Goal: Use online tool/utility: Utilize a website feature to perform a specific function

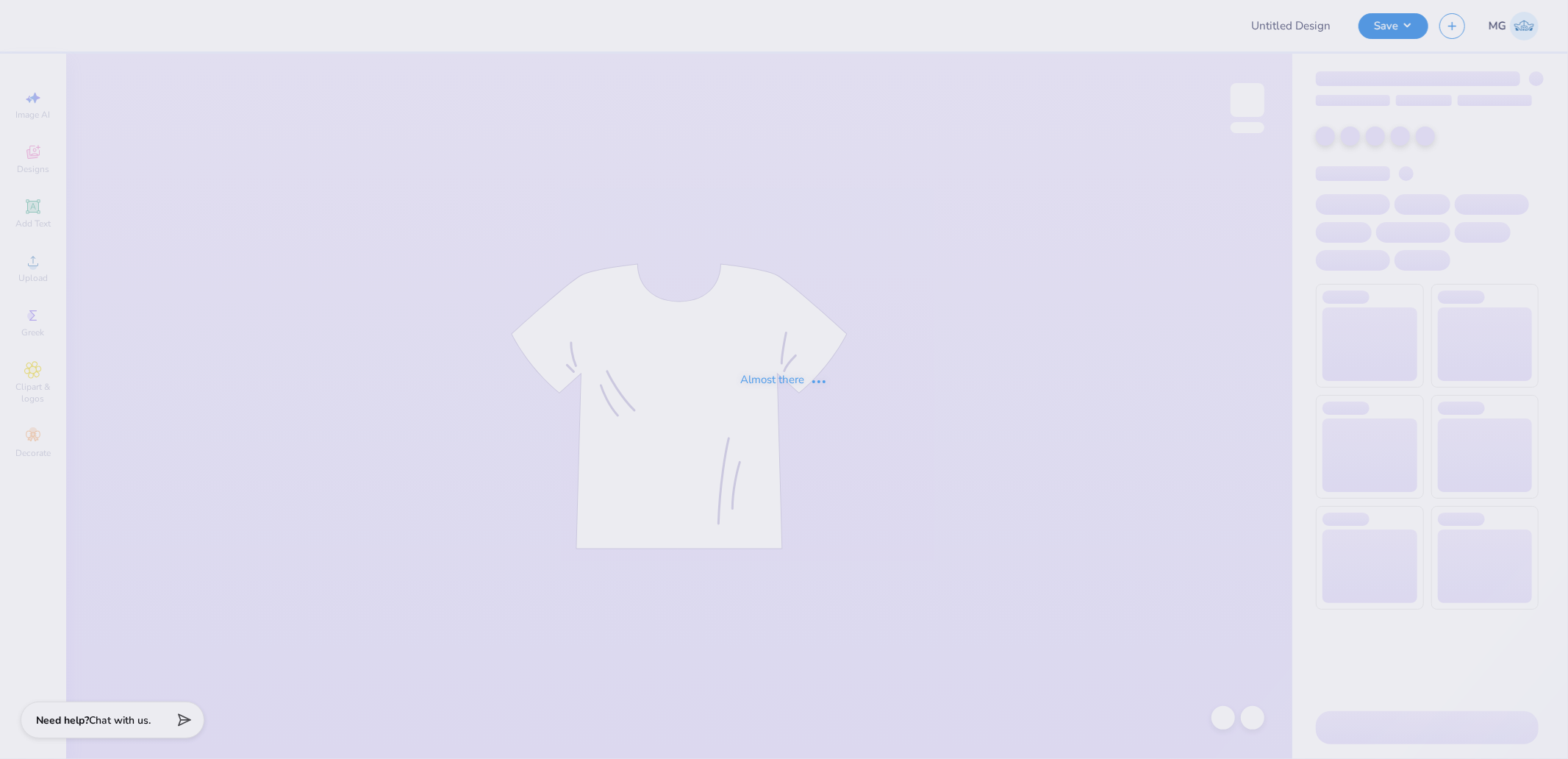
type input "kappa 7"
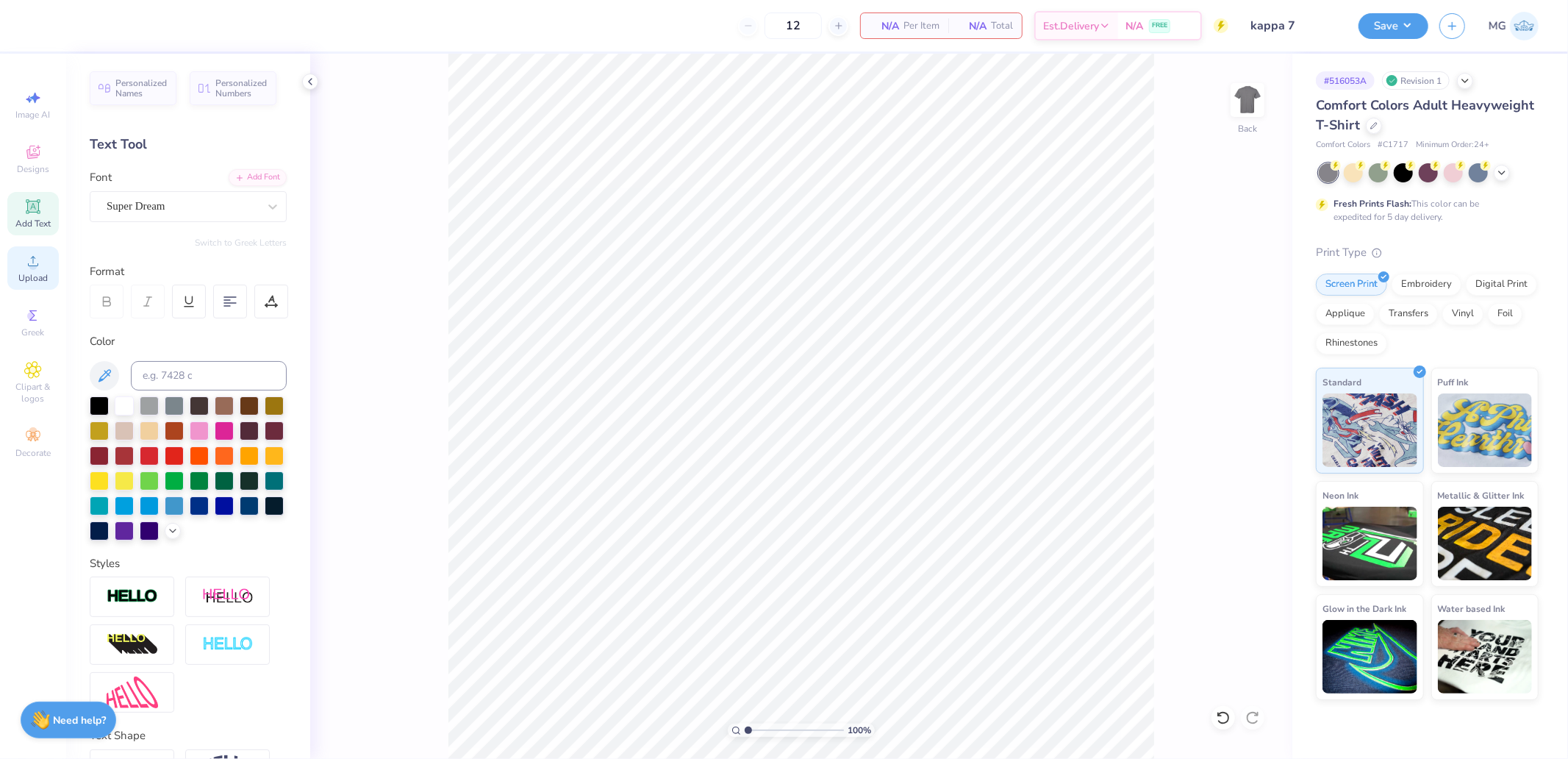
click at [39, 275] on span "Upload" at bounding box center [33, 277] width 29 height 12
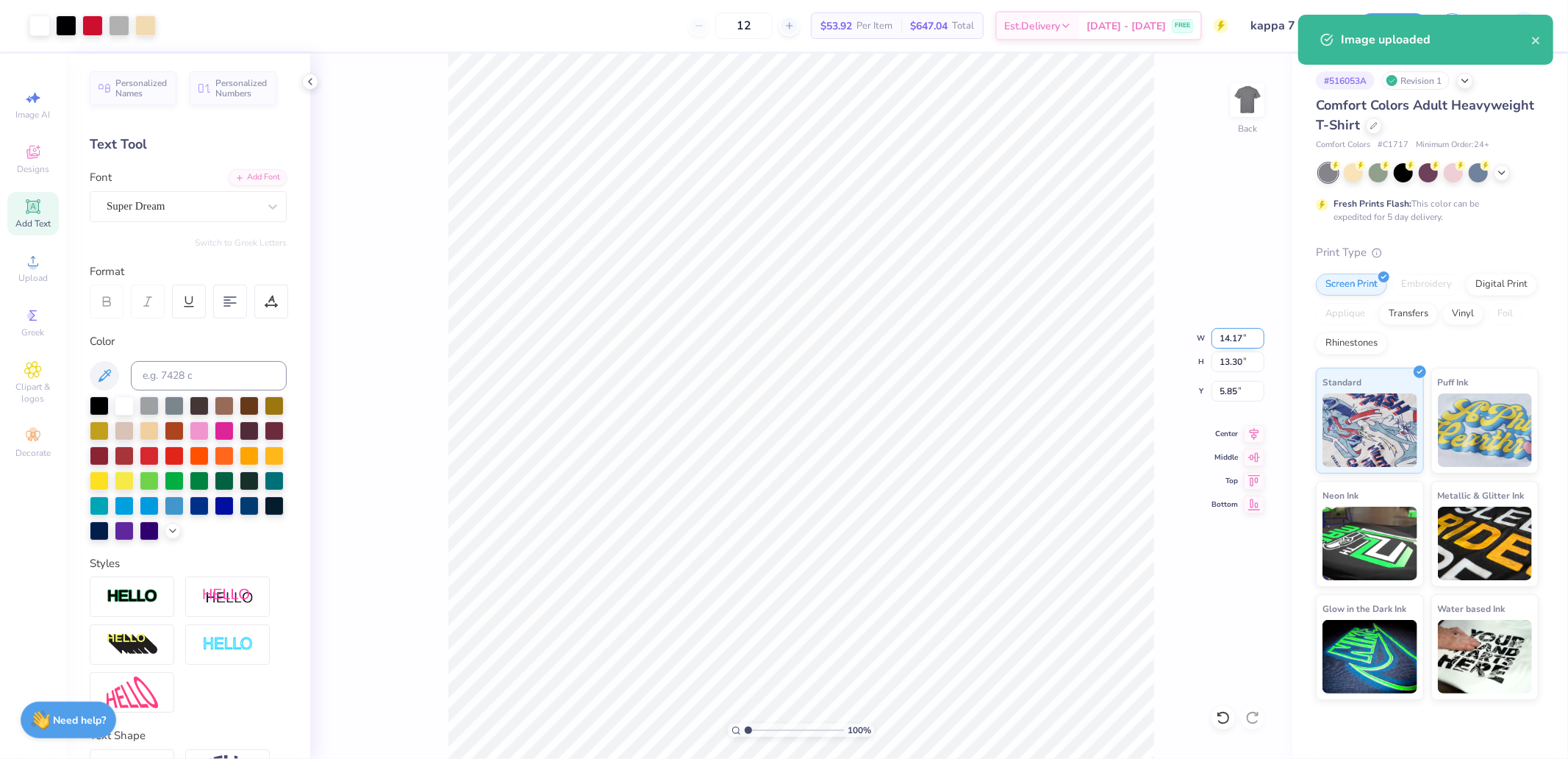
click at [1240, 334] on input "14.17" at bounding box center [1237, 338] width 53 height 21
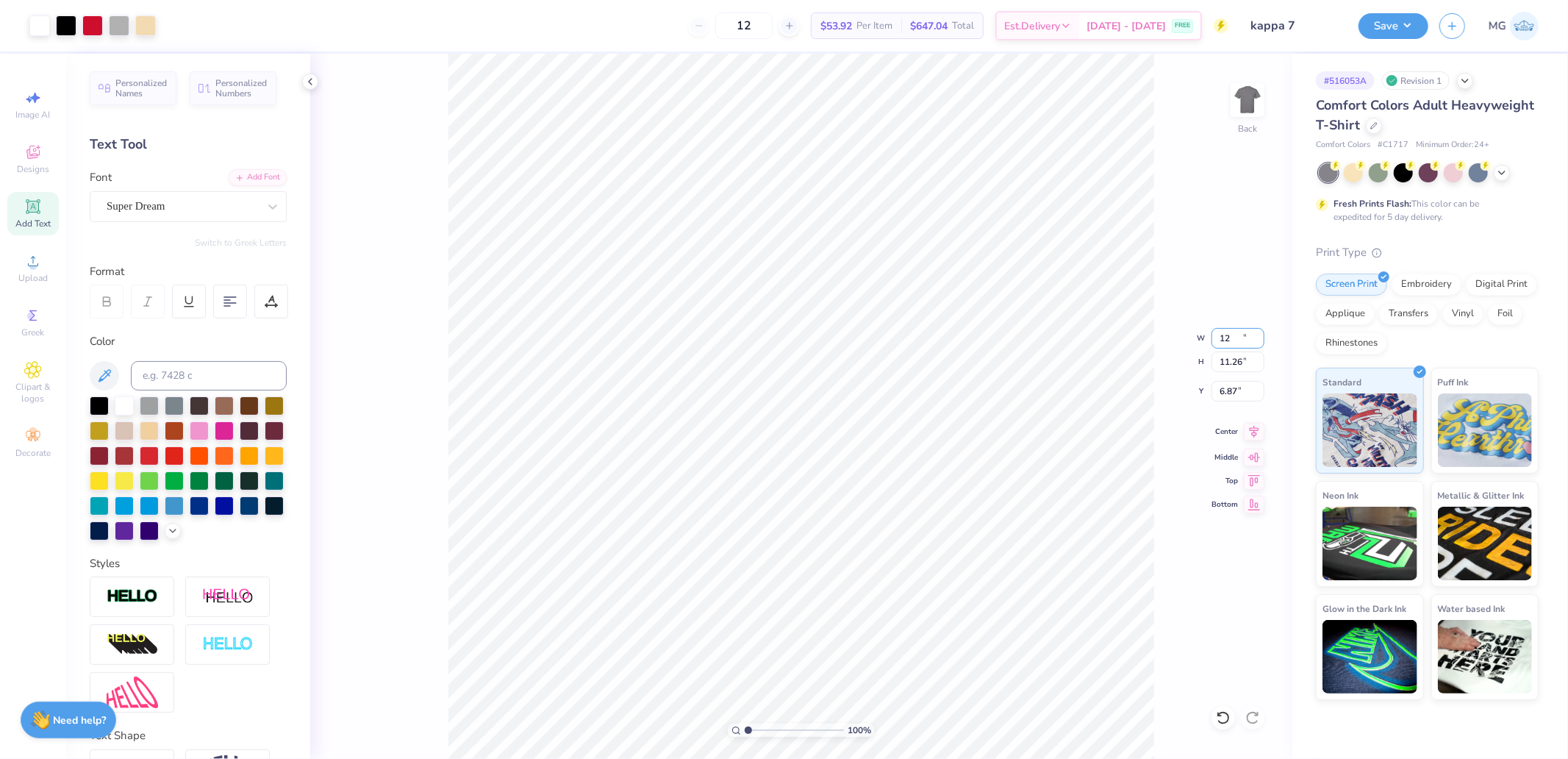
type input "12.00"
type input "11.26"
type input "6.87"
click at [1253, 428] on icon at bounding box center [1254, 432] width 10 height 13
click at [1234, 376] on div "100 % Back W 12.00 12.00 " H 11.26 11.26 " Y 6.87 6.87 " Center Middle Top Bott…" at bounding box center [801, 406] width 982 height 705
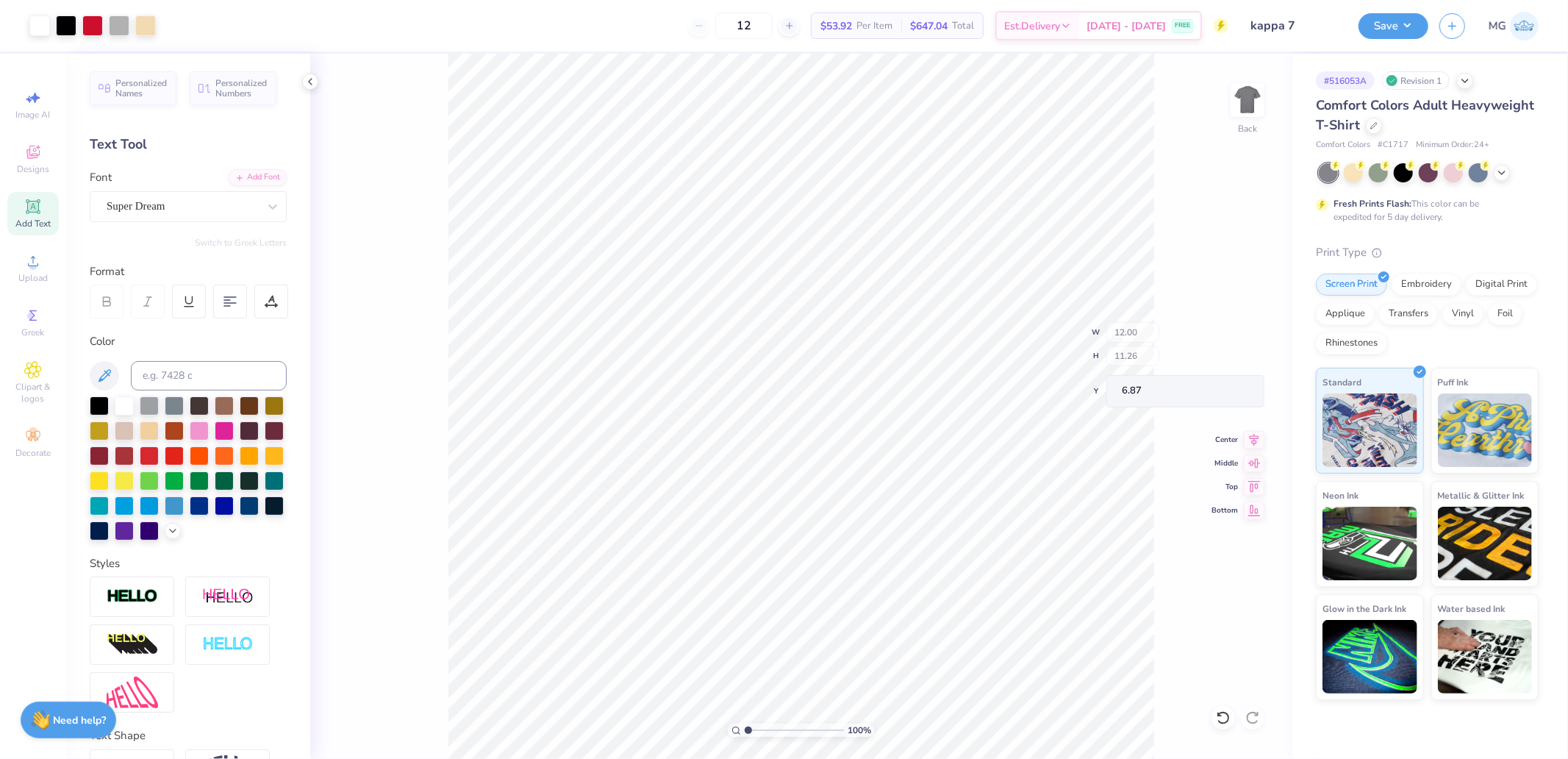
click at [1234, 380] on div "100 % Back W 12.00 H 11.26 Y 6.87 Center Middle Top Bottom" at bounding box center [801, 406] width 982 height 705
click at [410, 679] on div "100 % Back" at bounding box center [801, 406] width 982 height 705
click at [1223, 390] on input "6.87" at bounding box center [1237, 391] width 53 height 21
type input "3.00"
click at [1402, 20] on button "Save" at bounding box center [1393, 23] width 70 height 26
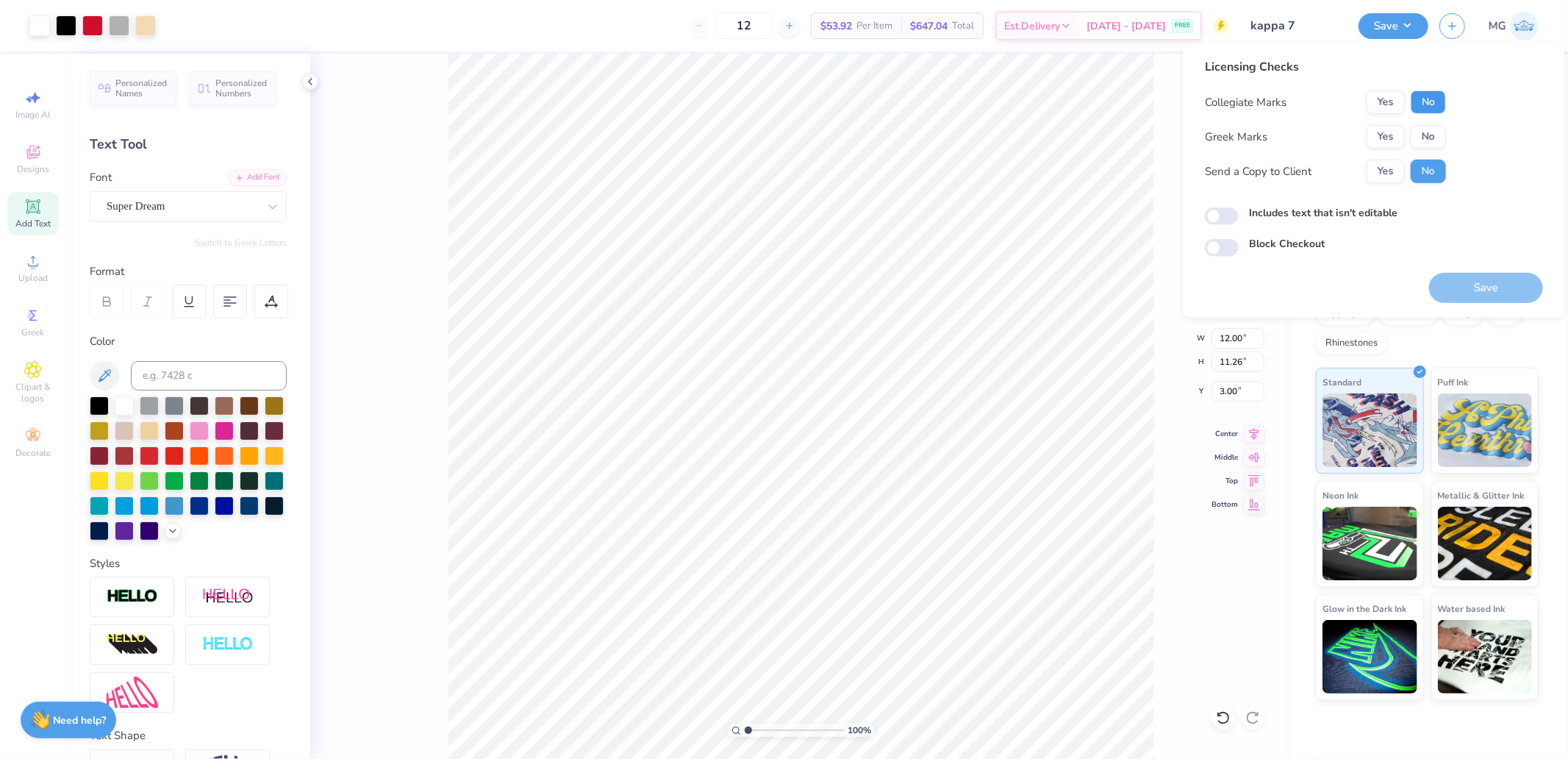
click at [1415, 97] on button "No" at bounding box center [1428, 102] width 35 height 23
click at [1388, 132] on button "Yes" at bounding box center [1386, 137] width 38 height 23
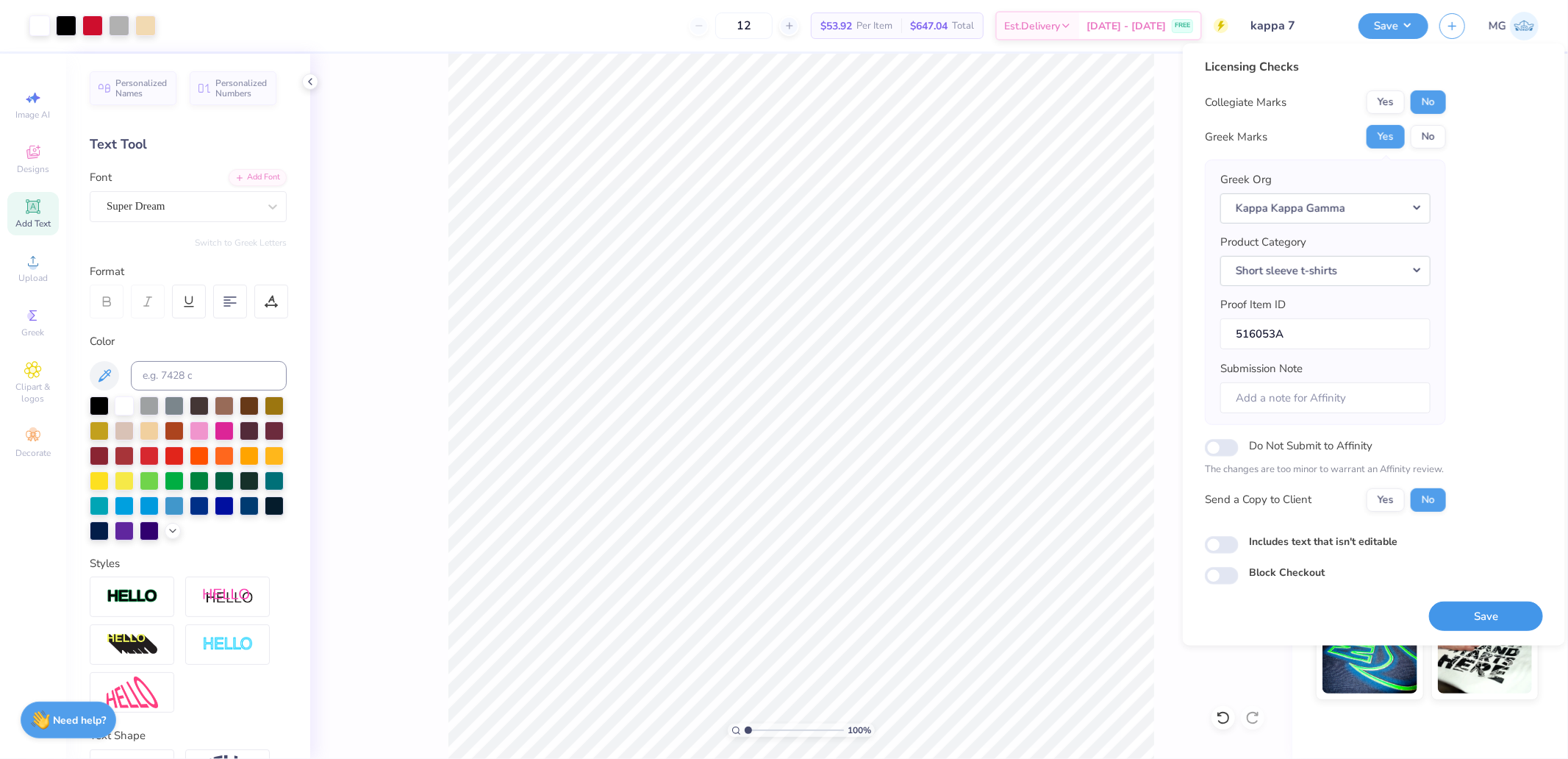
click at [1462, 616] on button "Save" at bounding box center [1486, 616] width 114 height 30
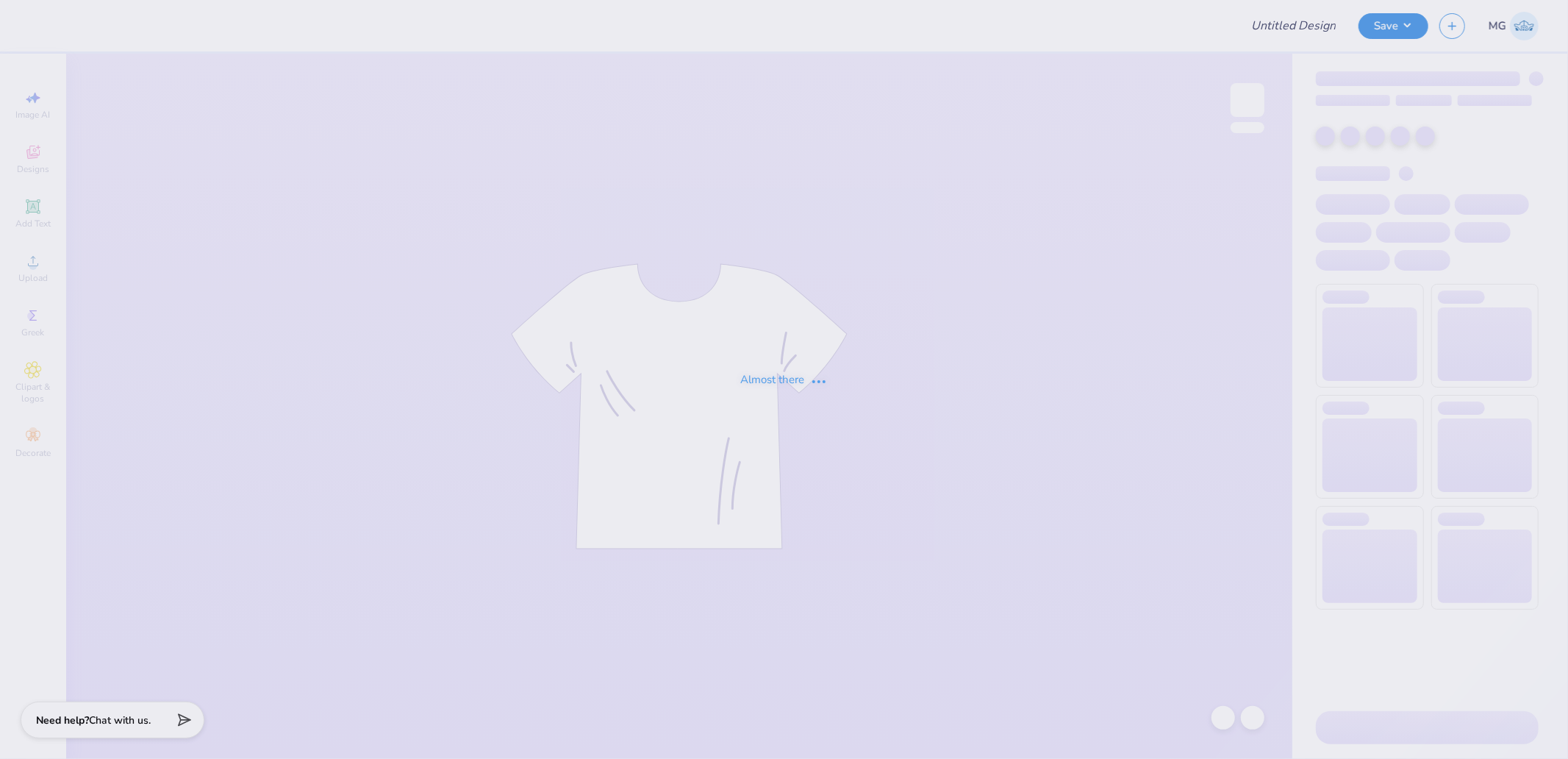
type input "kappa 7"
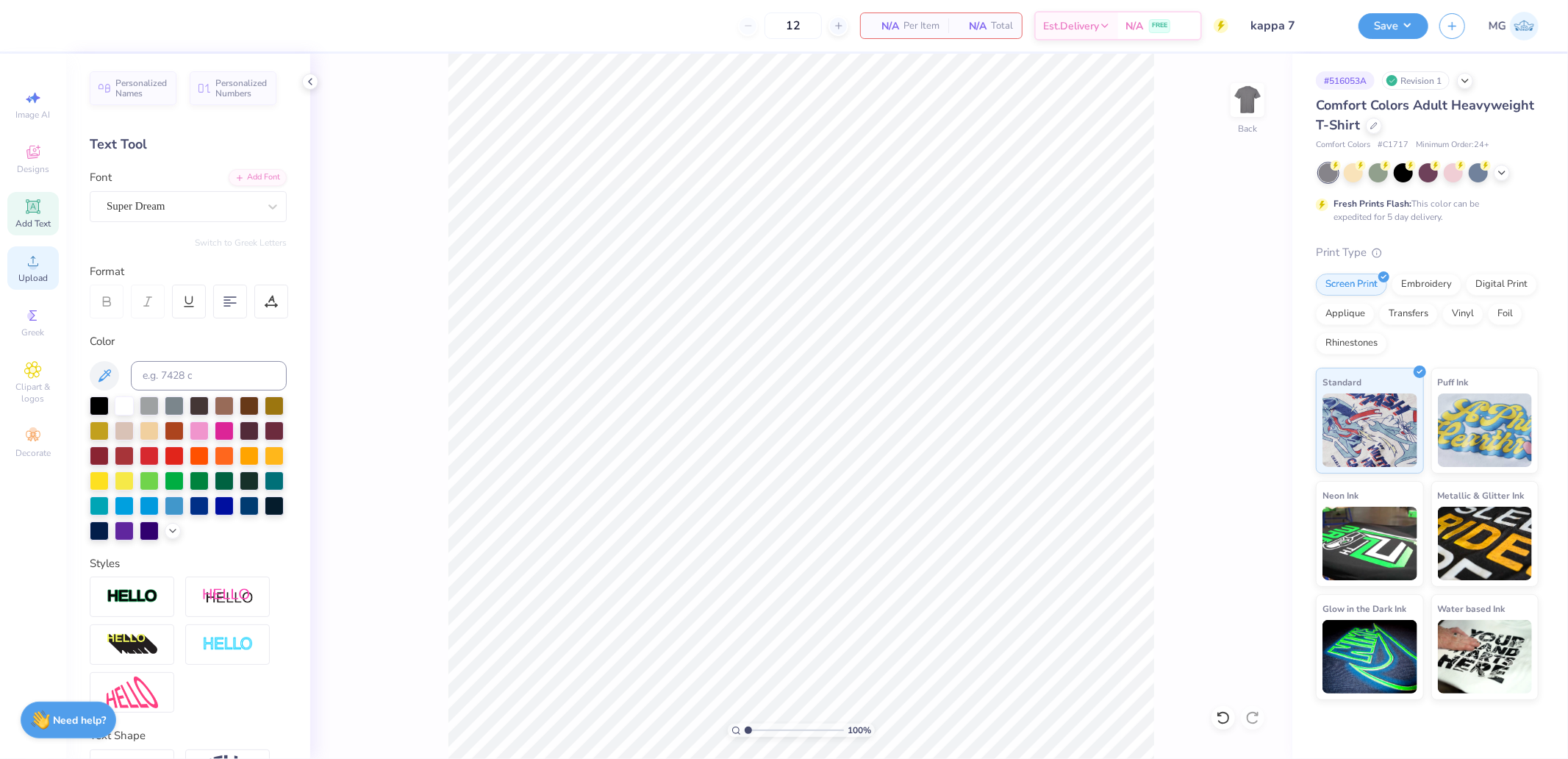
click at [34, 284] on span "Upload" at bounding box center [33, 277] width 29 height 12
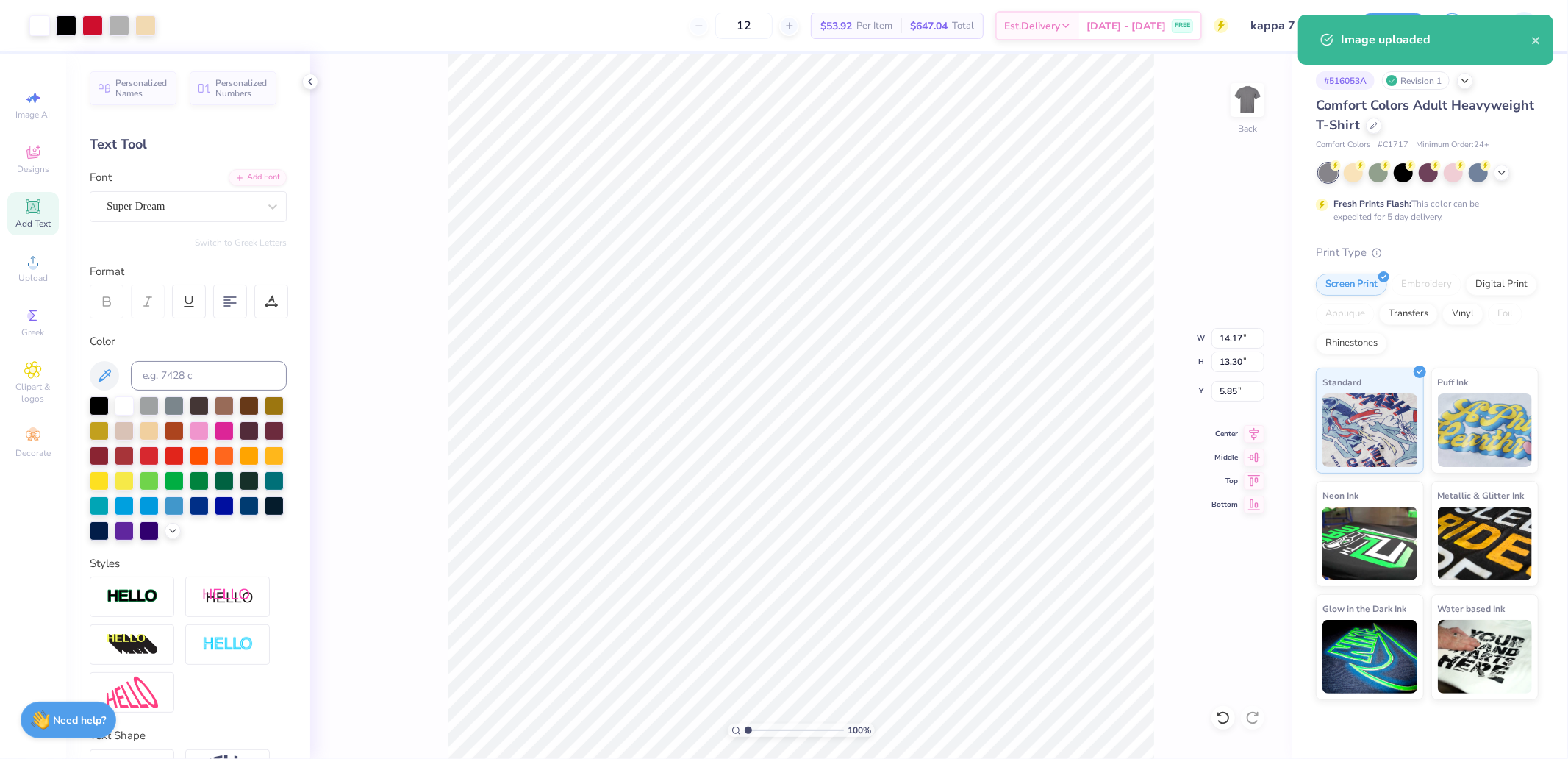
drag, startPoint x: 1214, startPoint y: 325, endPoint x: 1226, endPoint y: 331, distance: 13.4
click at [1217, 326] on div "100 % Back W 14.17 14.17 " H 13.30 13.30 " Y 5.85 5.85 " Center Middle Top Bott…" at bounding box center [801, 406] width 982 height 705
click at [1246, 334] on input "14.17" at bounding box center [1237, 338] width 53 height 21
click at [1233, 391] on input "5.85" at bounding box center [1237, 391] width 53 height 21
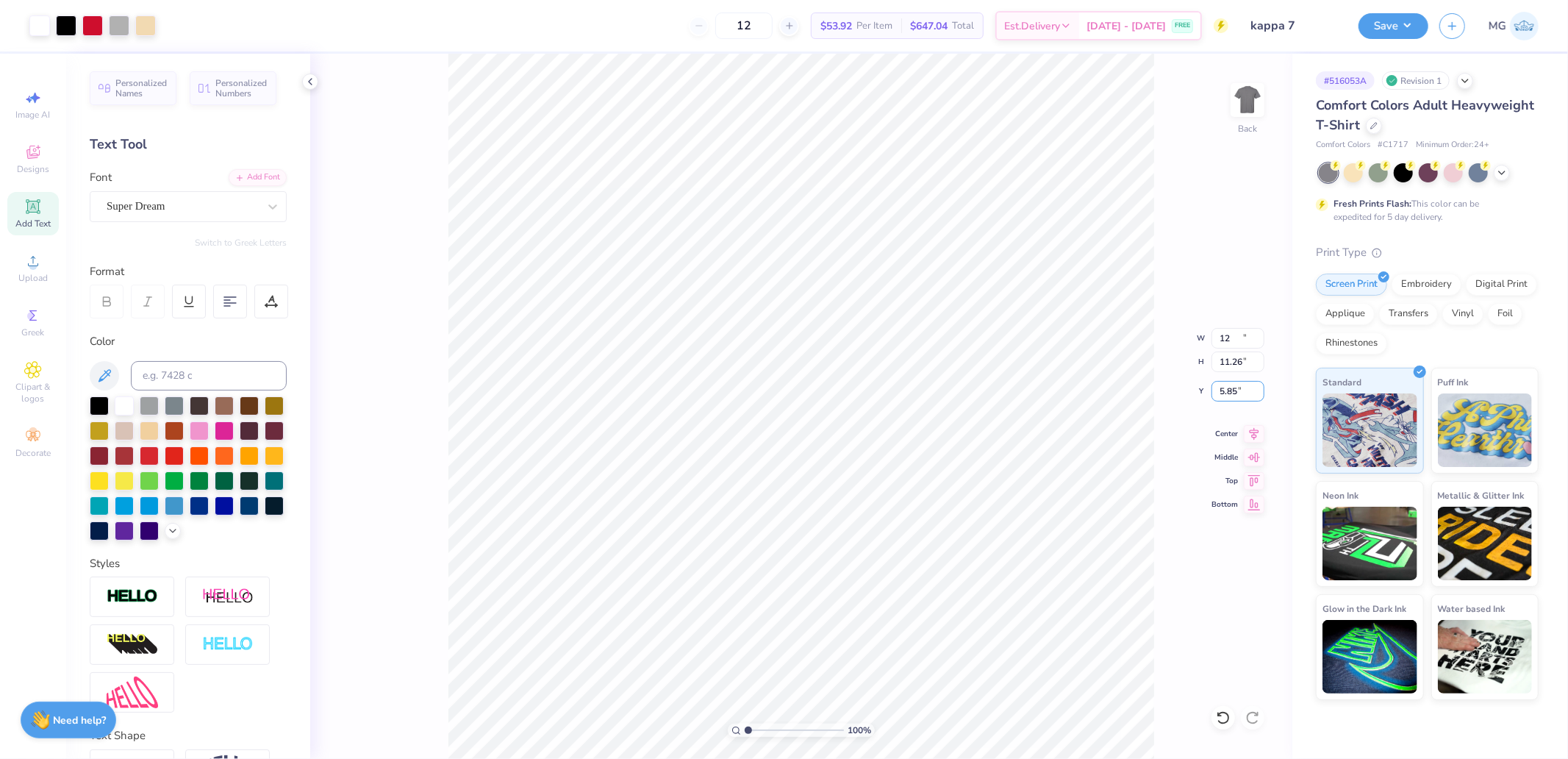
type input "12.00"
type input "11.26"
type input "3.00"
click at [1403, 19] on button "Save" at bounding box center [1393, 23] width 70 height 26
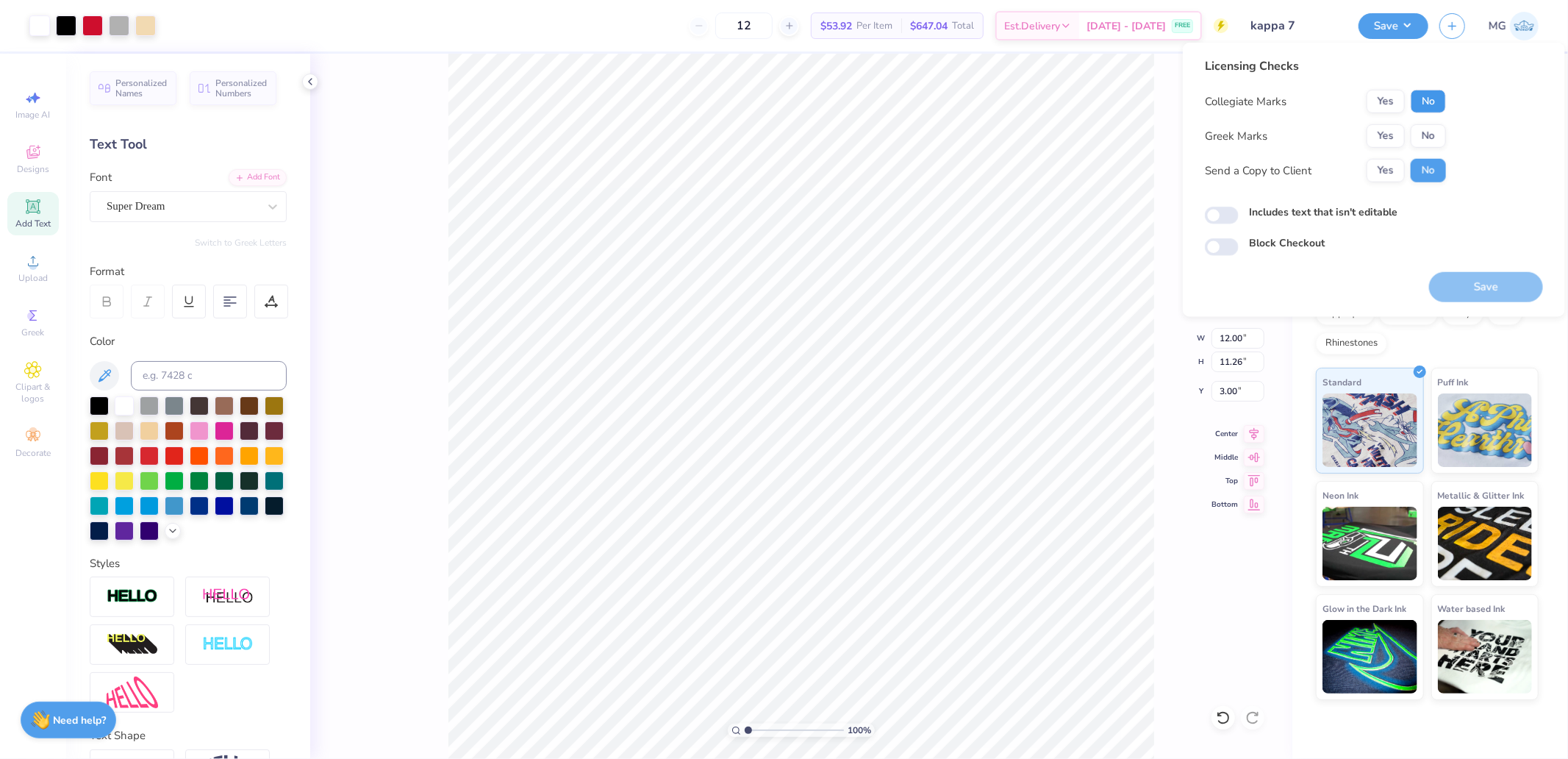
click at [1422, 100] on button "No" at bounding box center [1428, 101] width 35 height 23
click at [1393, 133] on button "Yes" at bounding box center [1386, 136] width 38 height 23
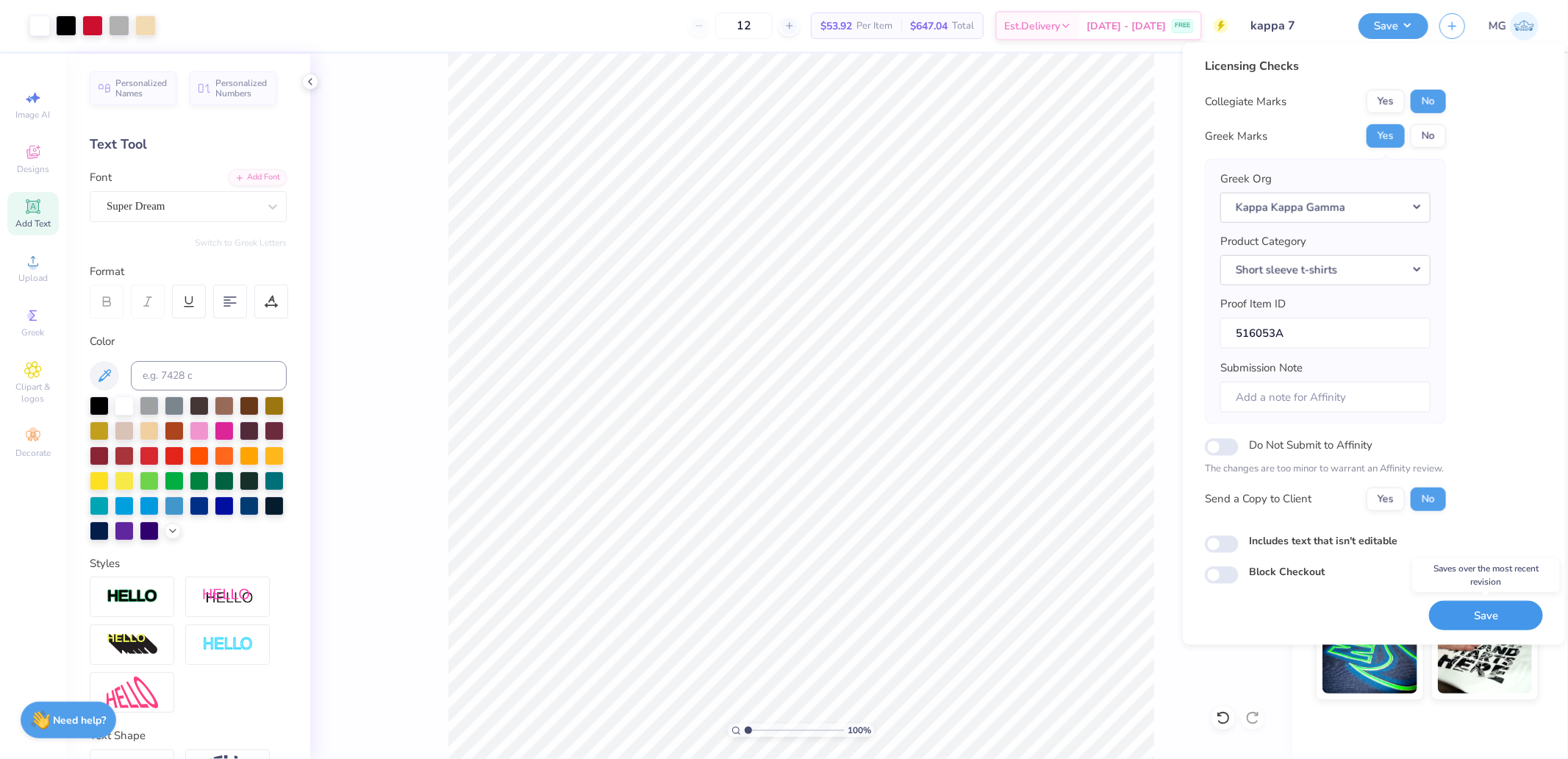
click at [1524, 624] on button "Save" at bounding box center [1486, 615] width 114 height 30
